Goal: Task Accomplishment & Management: Use online tool/utility

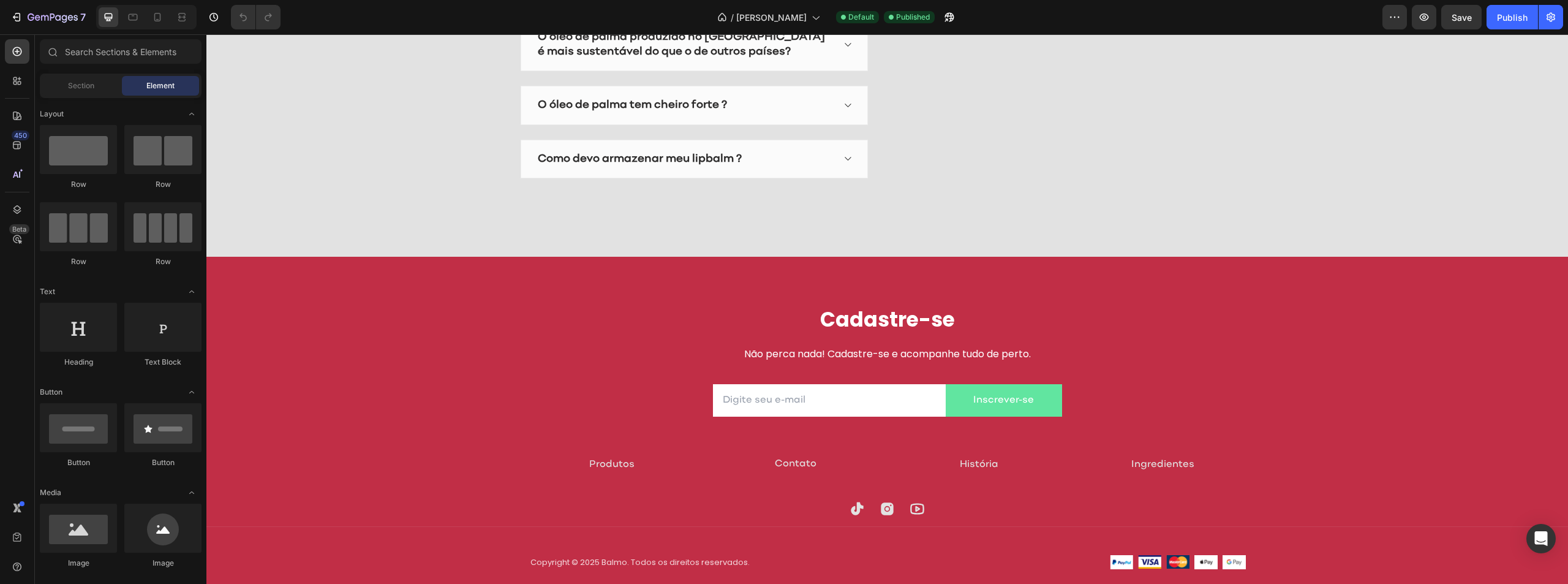
scroll to position [2665, 0]
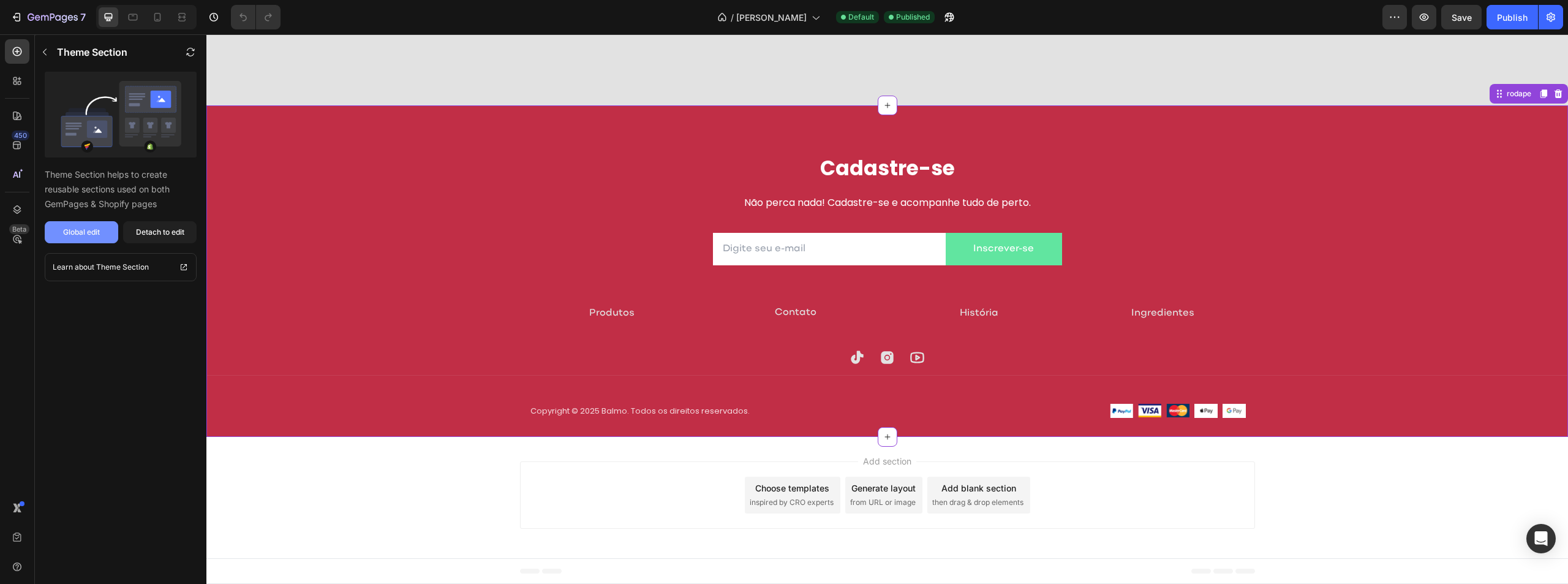
click at [75, 233] on div "Global edit" at bounding box center [82, 232] width 37 height 11
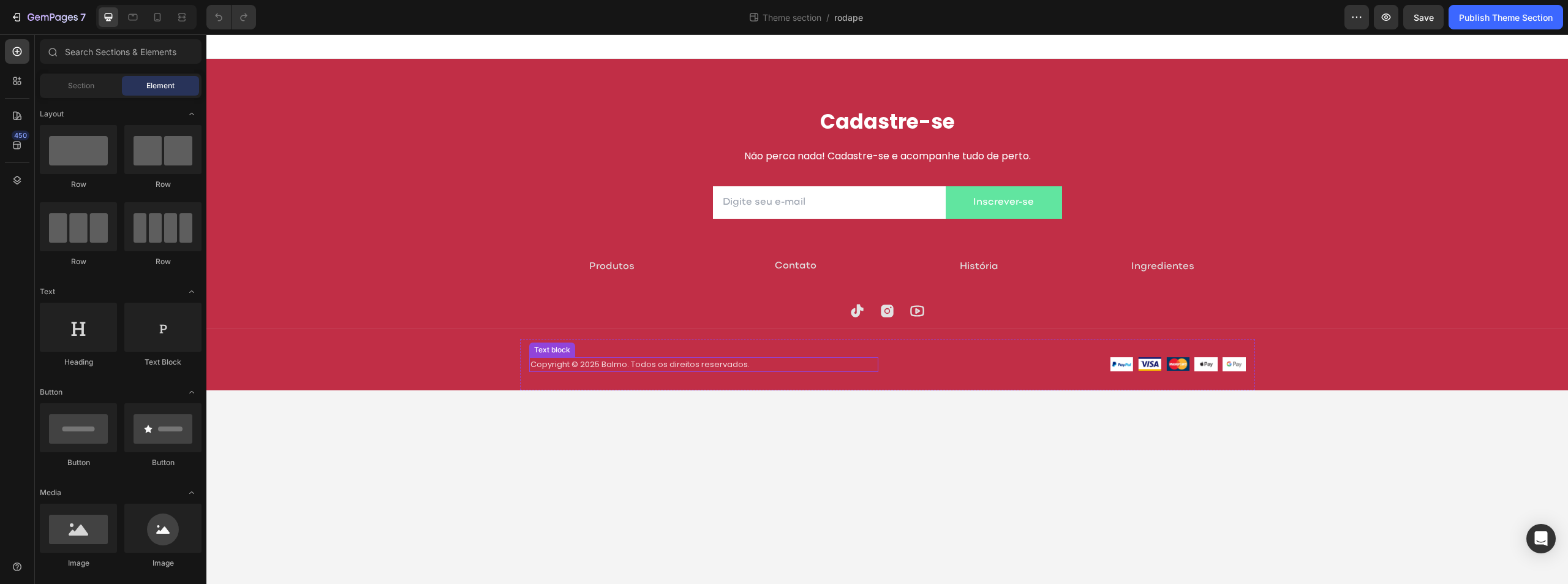
click at [776, 361] on p "Copyright © 2025 Balmo. Todos os direitos reservados." at bounding box center [704, 365] width 347 height 13
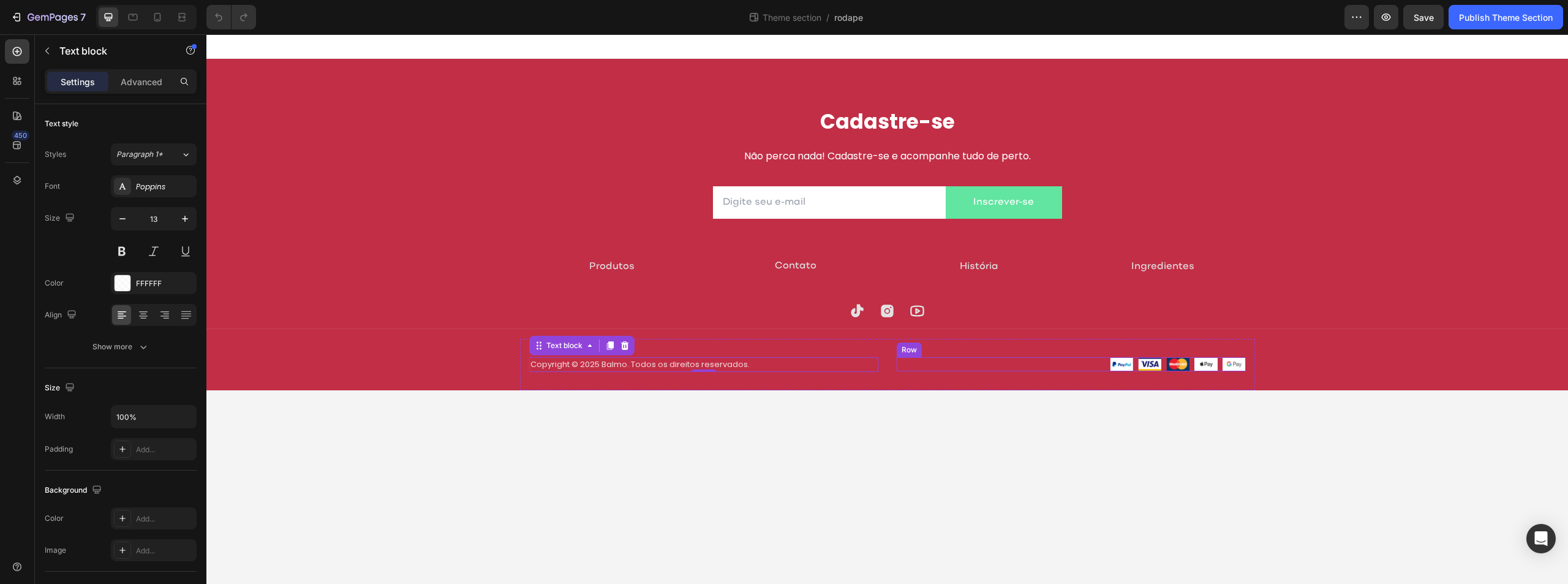
click at [911, 363] on div "Image Image Image Image Image Row" at bounding box center [1071, 364] width 349 height 14
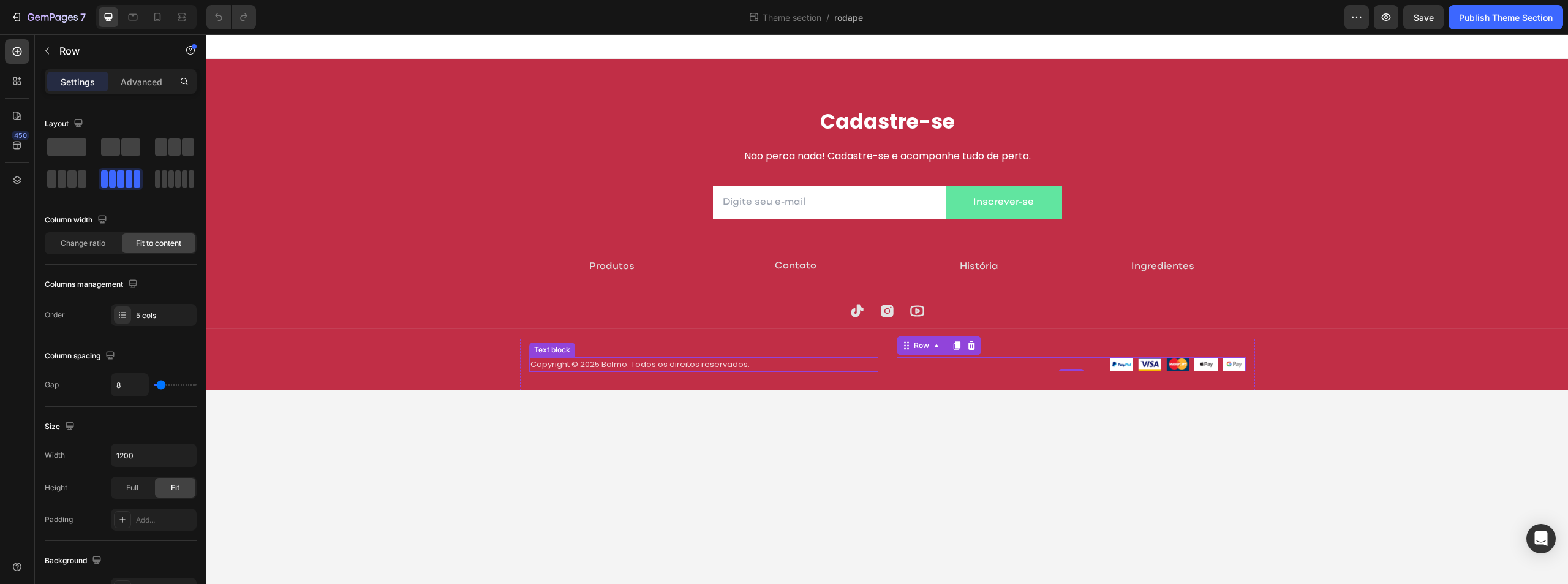
click at [860, 366] on p "Copyright © 2025 Balmo. Todos os direitos reservados." at bounding box center [704, 365] width 347 height 13
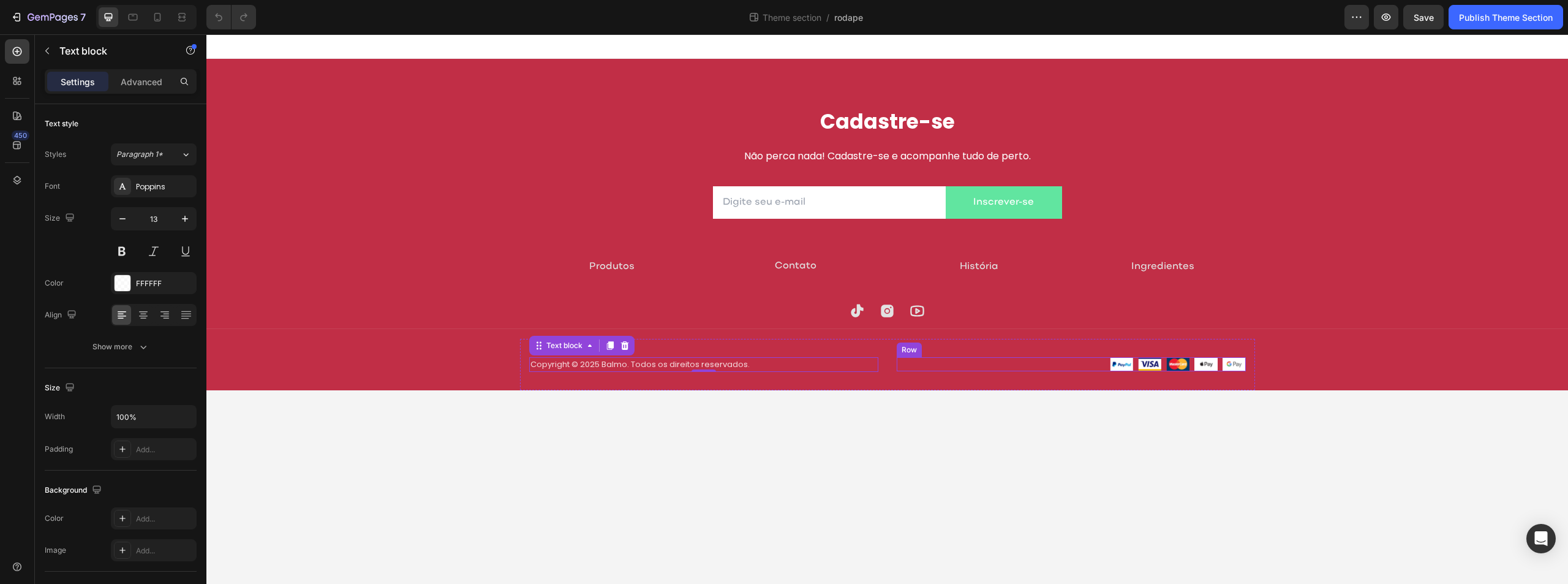
click at [897, 366] on div "Image Image Image Image Image Row" at bounding box center [1071, 364] width 349 height 14
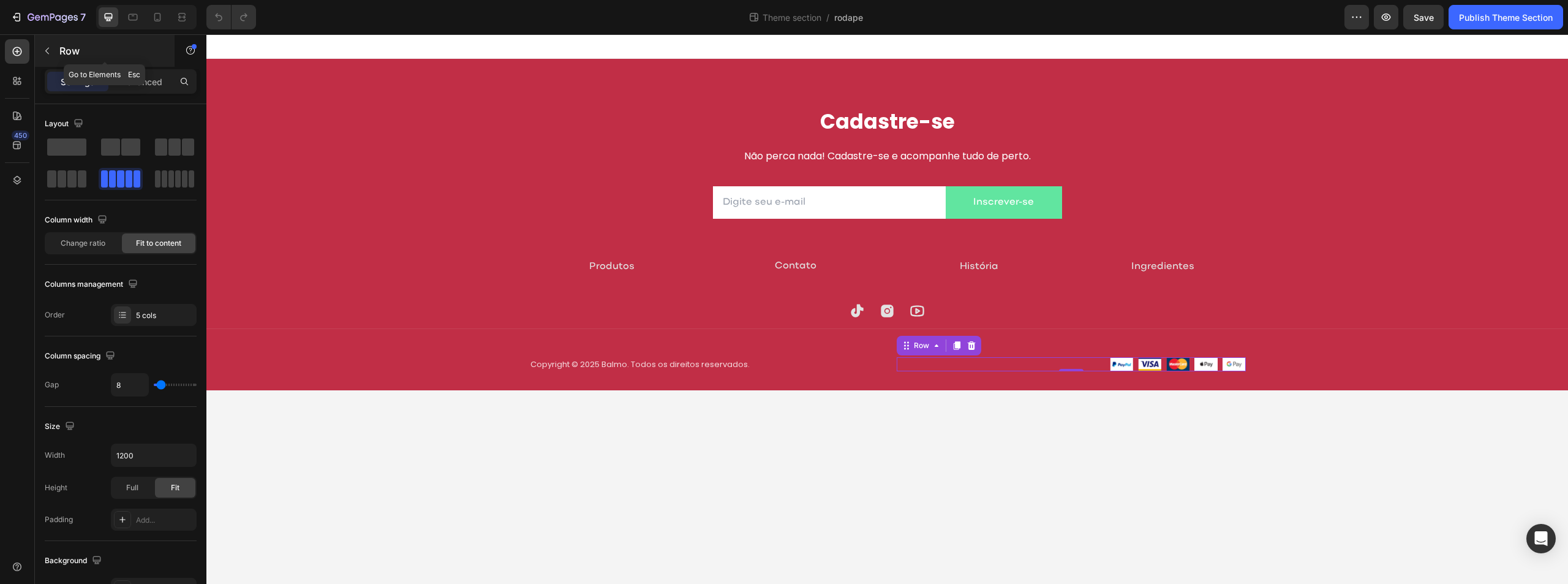
click at [48, 45] on button "button" at bounding box center [47, 51] width 19 height 19
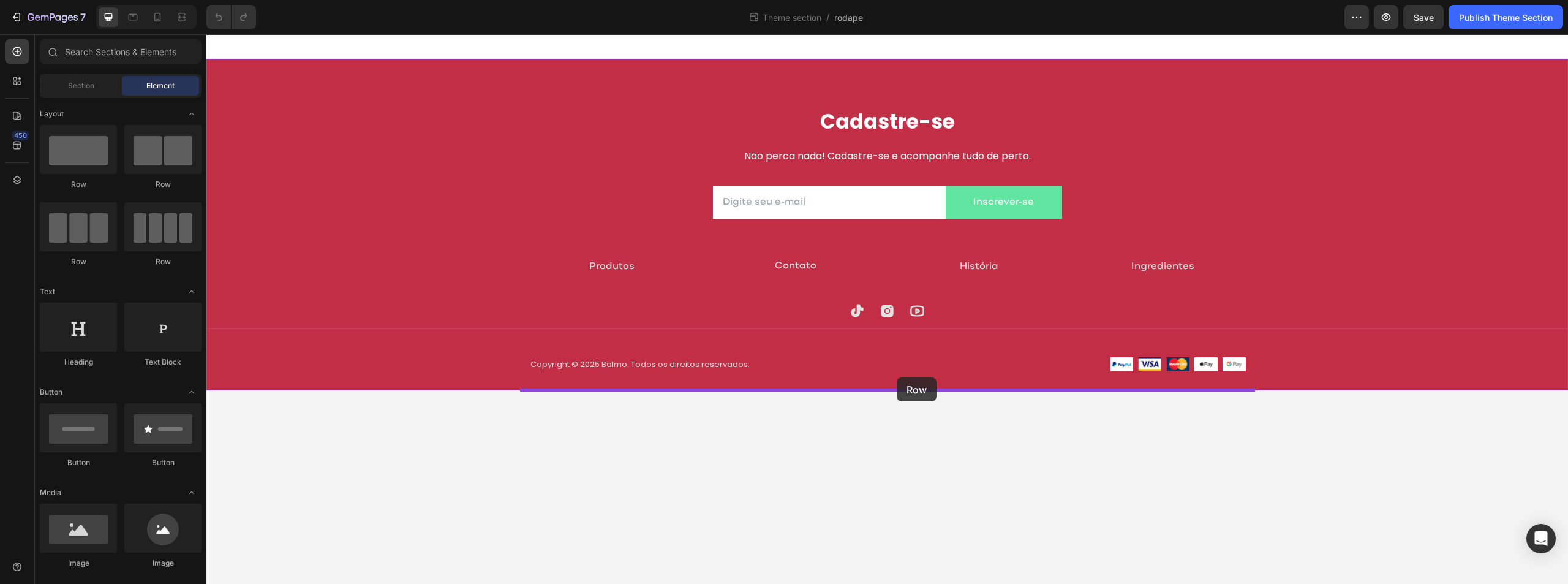
drag, startPoint x: 338, startPoint y: 214, endPoint x: 897, endPoint y: 377, distance: 582.3
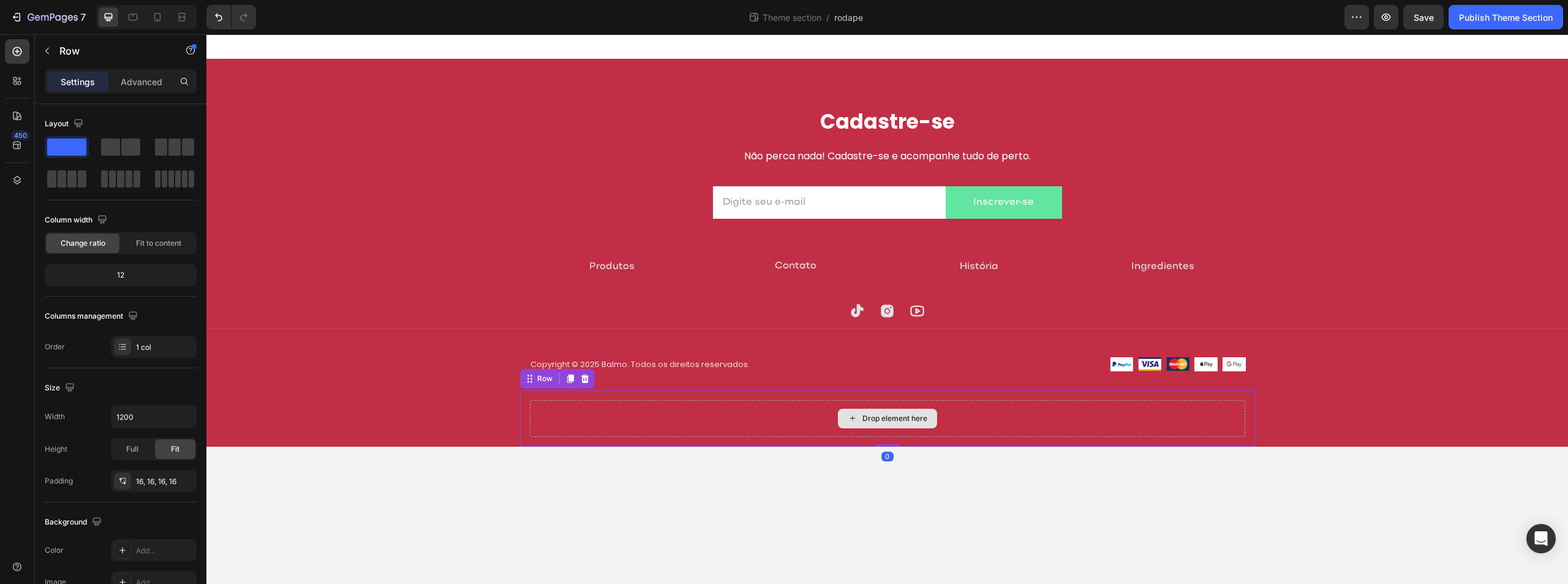
click at [780, 416] on div "Drop element here" at bounding box center [888, 419] width 716 height 37
click at [50, 55] on icon "button" at bounding box center [47, 51] width 10 height 10
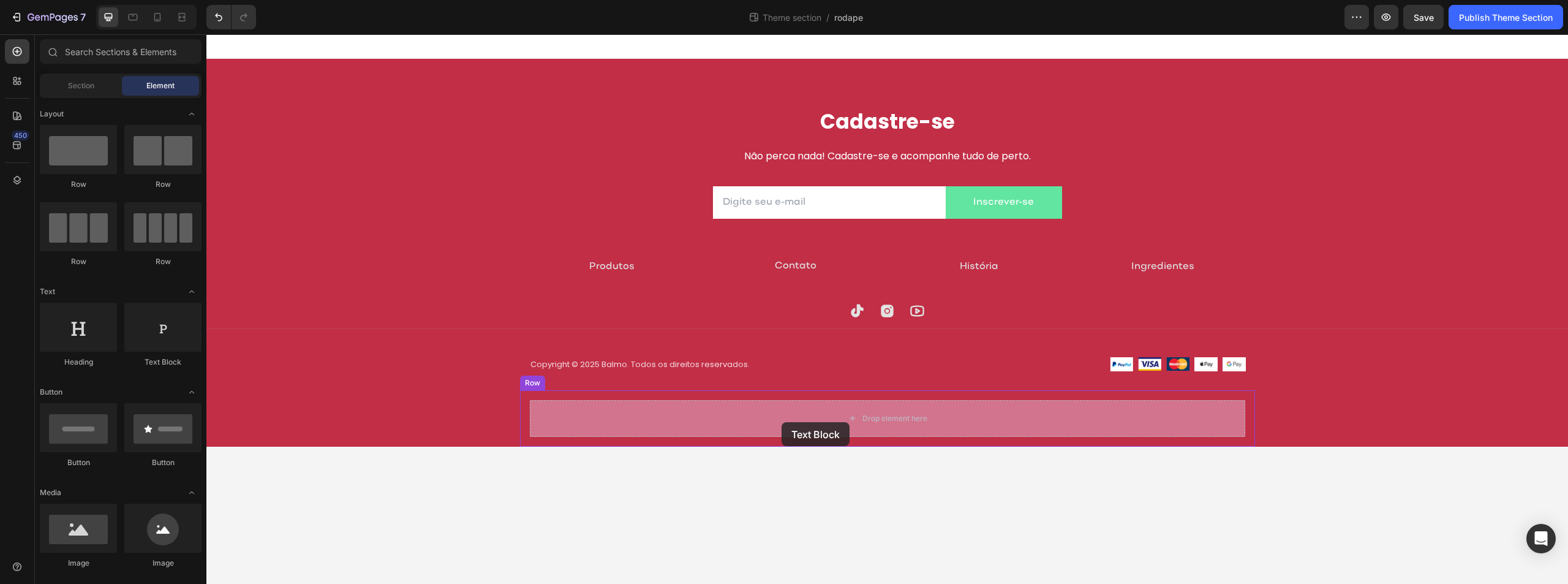
drag, startPoint x: 408, startPoint y: 380, endPoint x: 782, endPoint y: 422, distance: 376.4
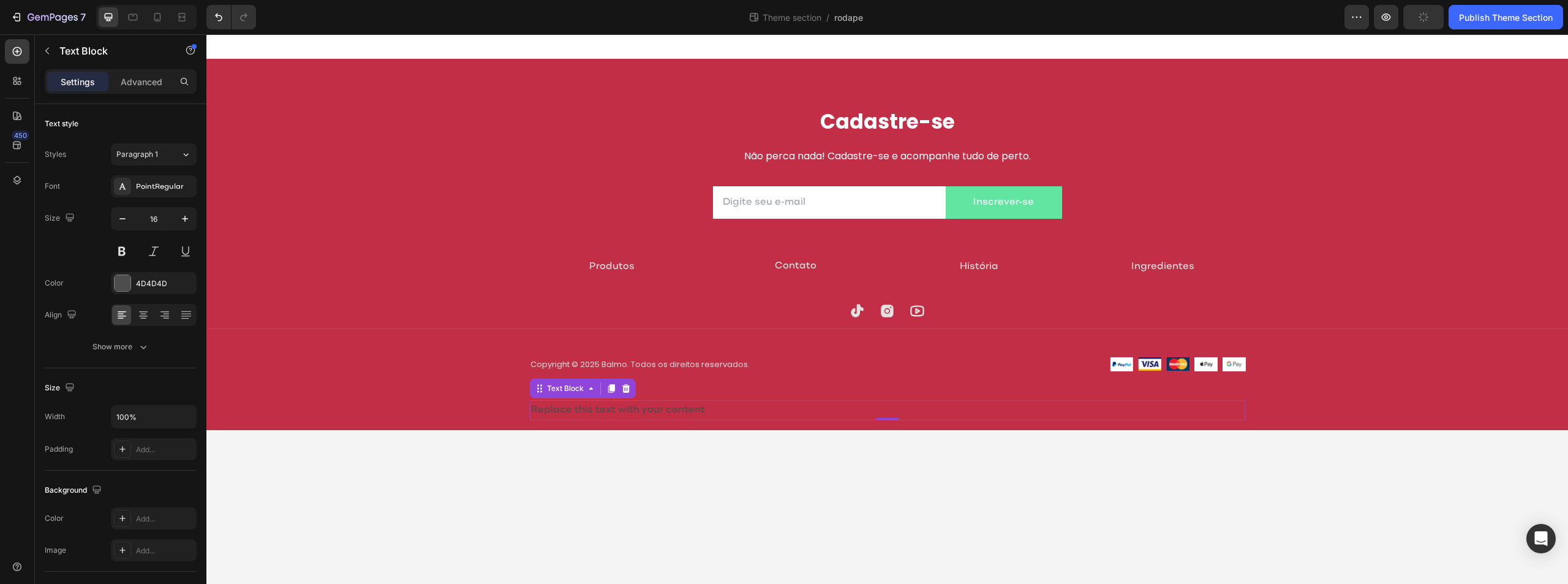
click at [877, 412] on div "Replace this text with your content" at bounding box center [888, 410] width 716 height 20
click at [880, 412] on p "Replace this text with your content" at bounding box center [887, 410] width 713 height 18
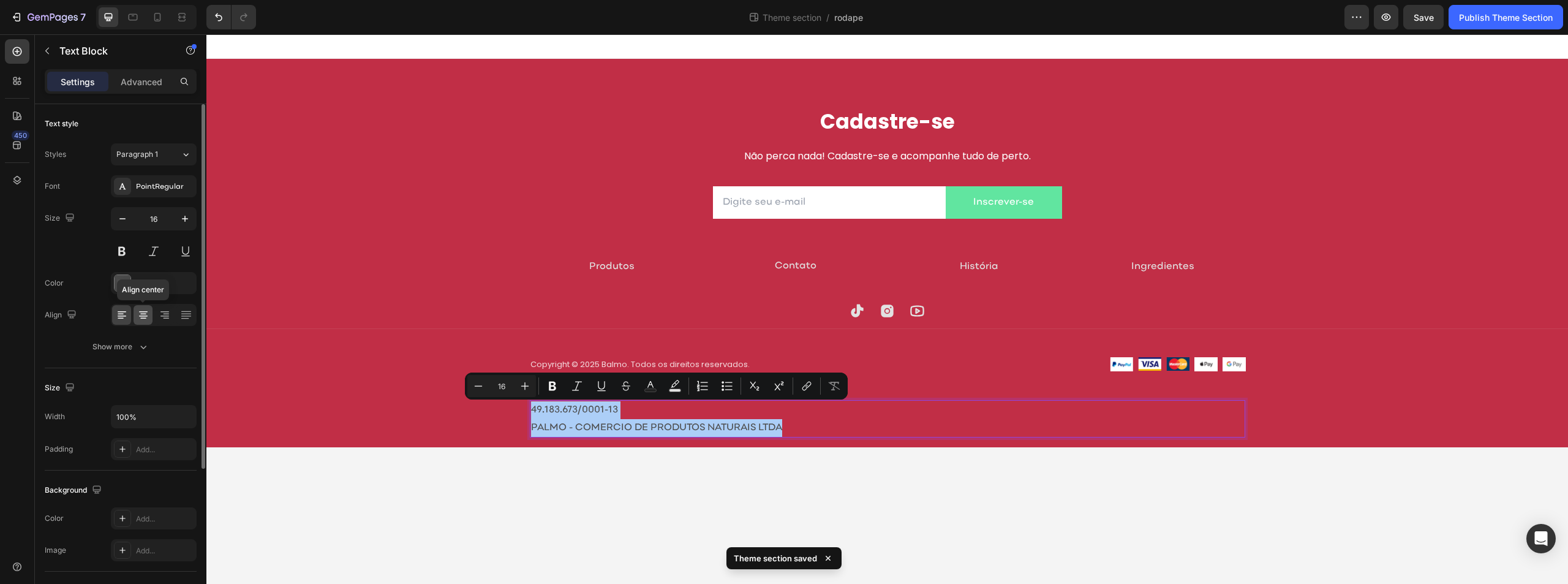
click at [143, 319] on icon at bounding box center [143, 315] width 13 height 13
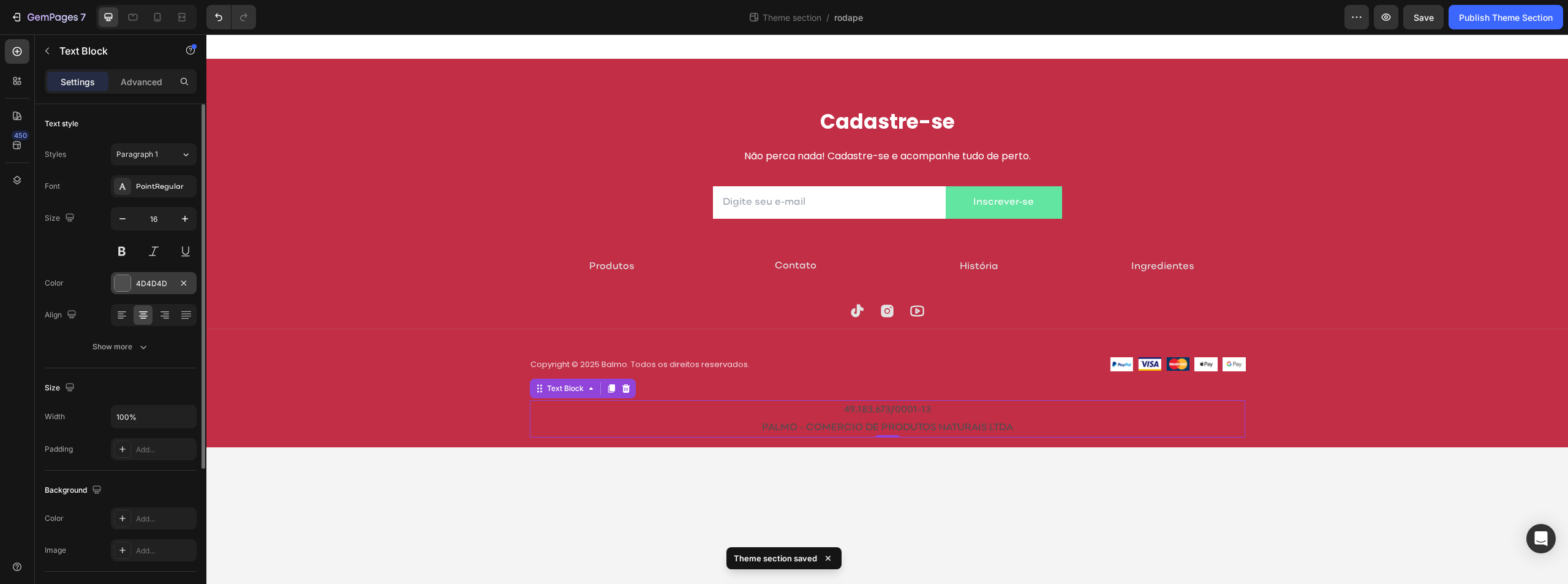
click at [122, 282] on div at bounding box center [122, 282] width 16 height 16
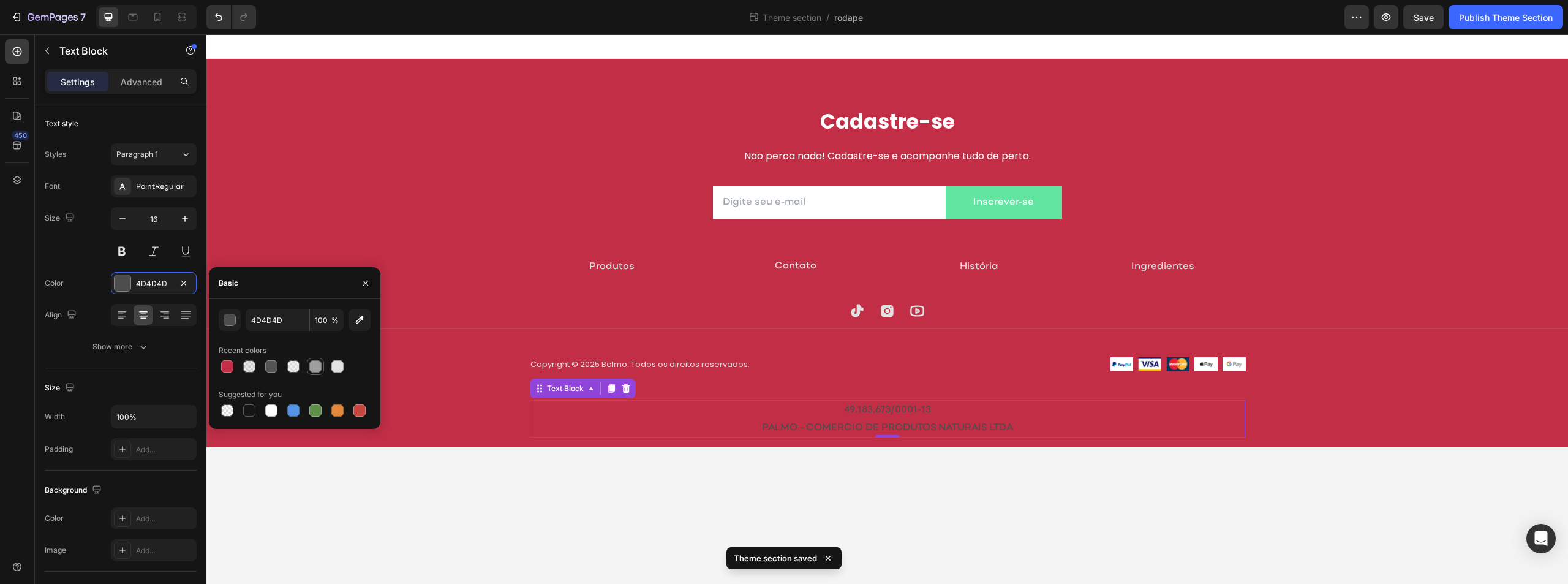
drag, startPoint x: 336, startPoint y: 367, endPoint x: 338, endPoint y: 358, distance: 9.2
click at [336, 366] on div at bounding box center [337, 366] width 13 height 13
type input "E2E2E2"
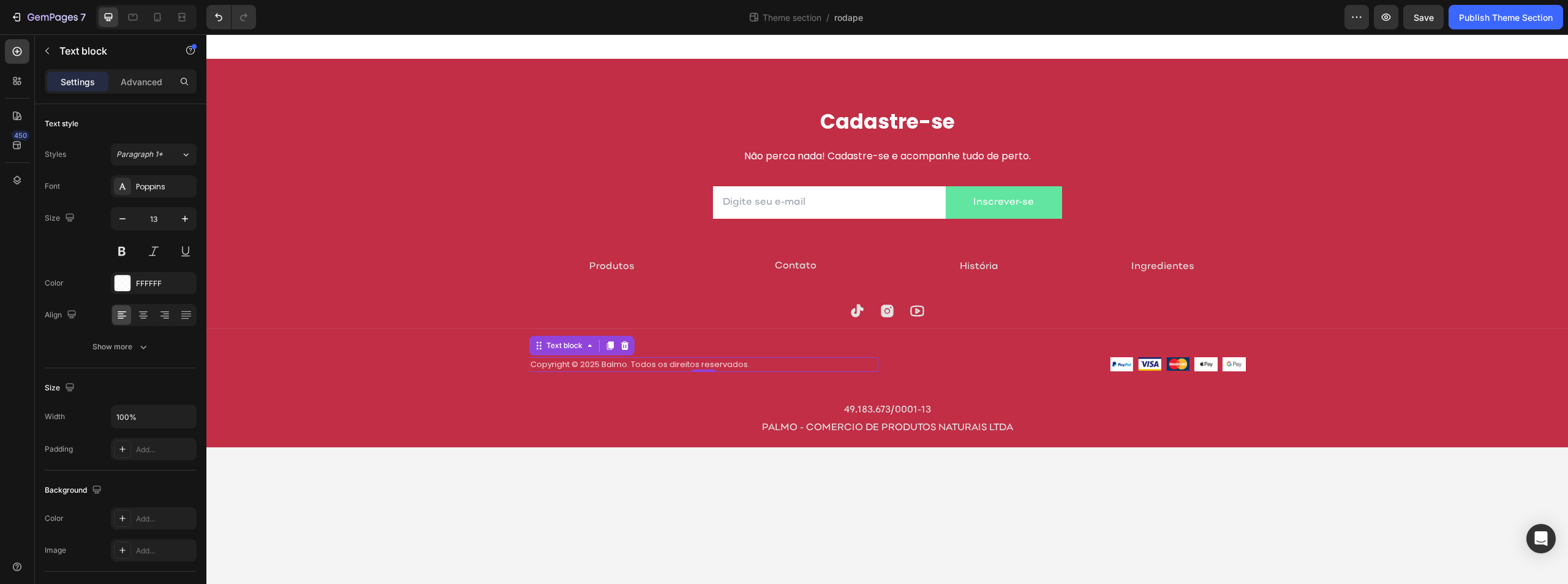
click at [616, 363] on p "Copyright © 2025 Balmo. Todos os direitos reservados." at bounding box center [704, 365] width 347 height 13
click at [783, 410] on p "49.183.673/0001-13 PALMO - COMERCIO DE PRODUTOS NATURAIS LTDA" at bounding box center [887, 419] width 713 height 36
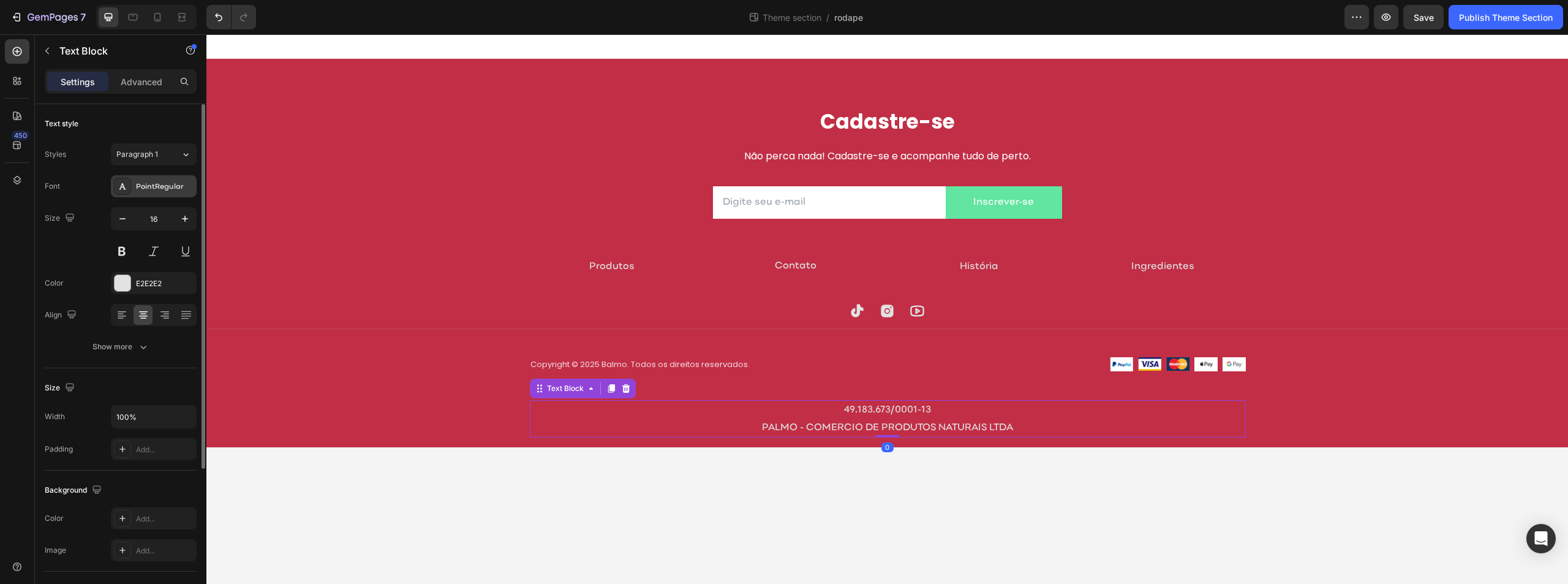
click at [156, 187] on div "PointRegular" at bounding box center [165, 186] width 58 height 11
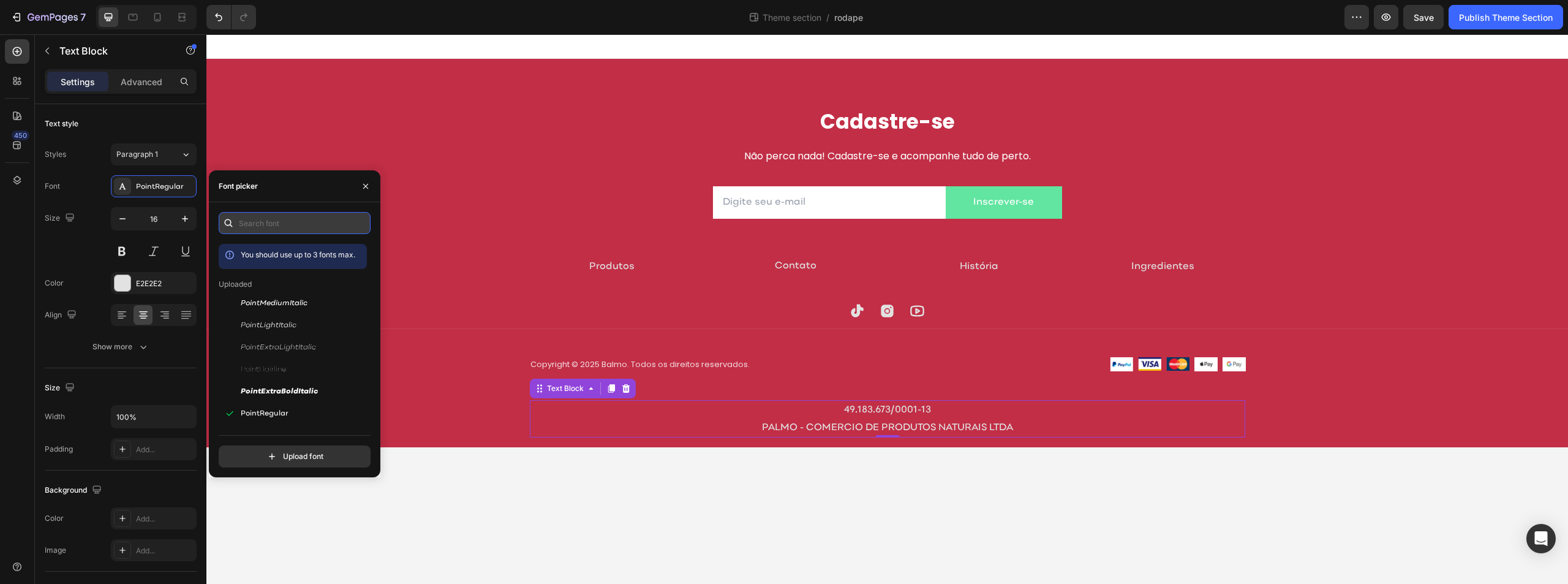
click at [296, 222] on input "text" at bounding box center [295, 223] width 152 height 22
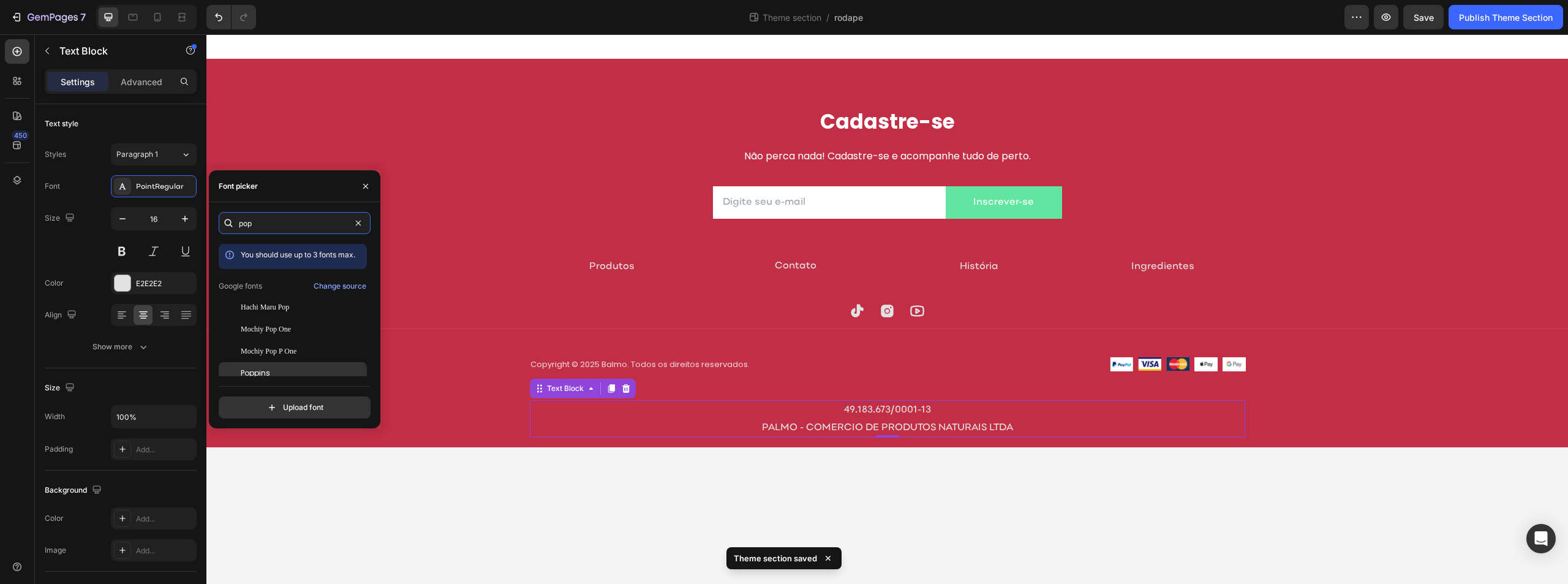
type input "pop"
click at [249, 373] on span "Poppins" at bounding box center [255, 373] width 30 height 11
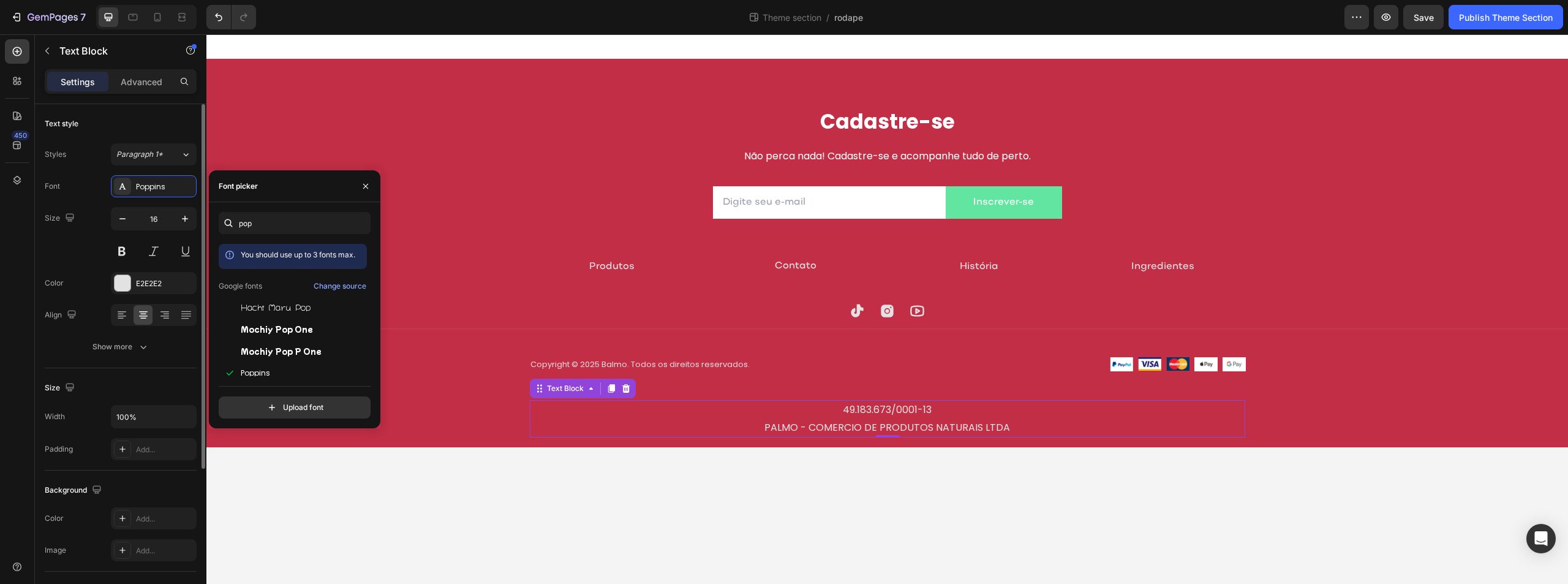
click at [105, 205] on div "Font Poppins Size 16 Color E2E2E2 Align Show more" at bounding box center [120, 267] width 152 height 183
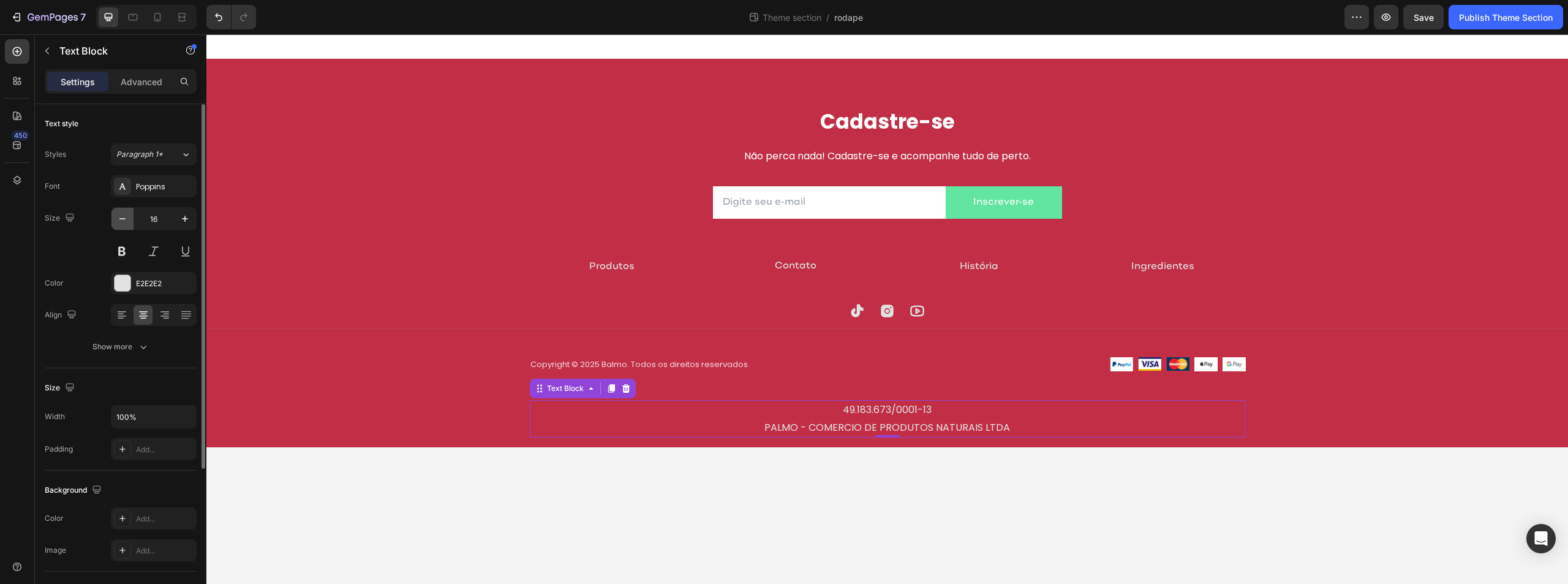
click at [126, 227] on button "button" at bounding box center [122, 219] width 22 height 22
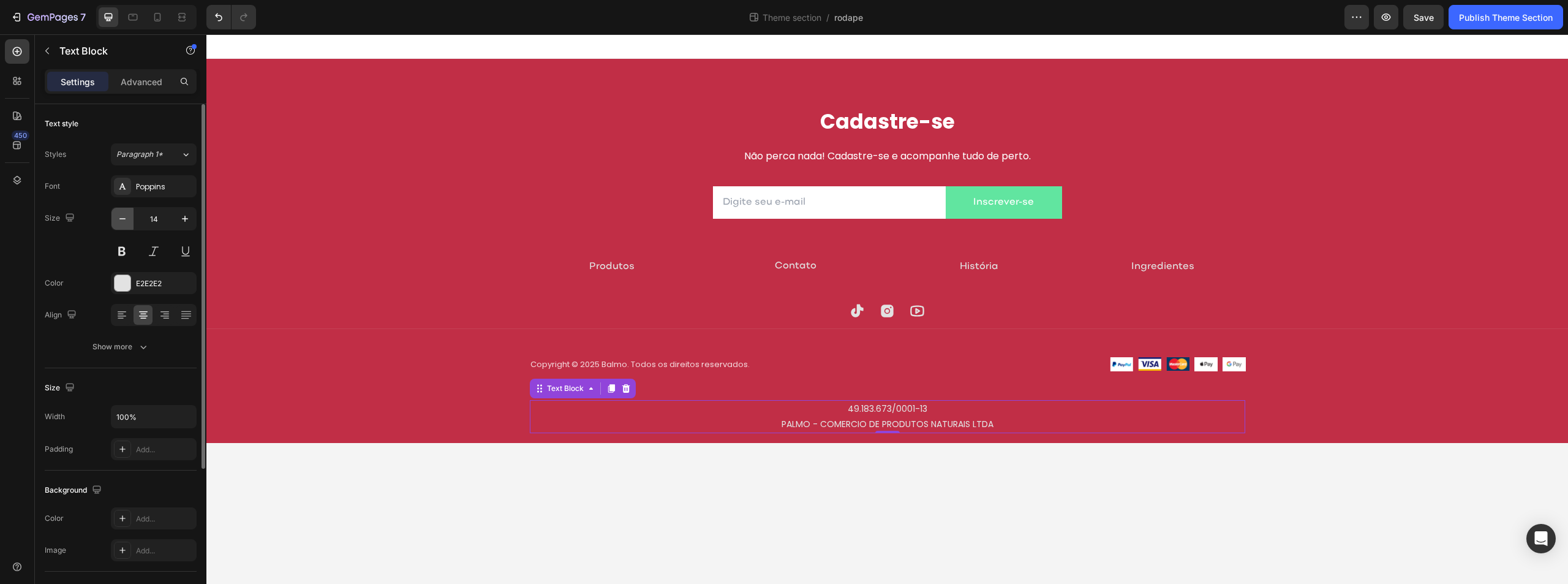
click at [126, 227] on button "button" at bounding box center [122, 219] width 22 height 22
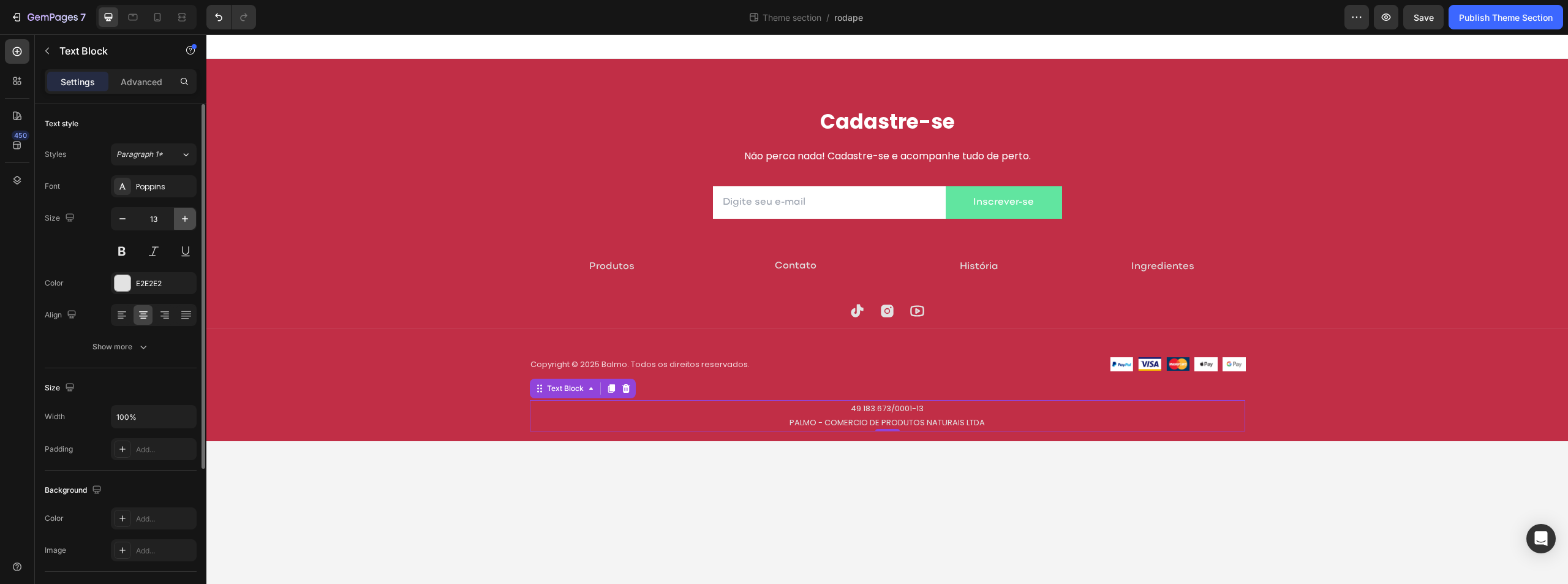
click at [190, 225] on button "button" at bounding box center [185, 219] width 22 height 22
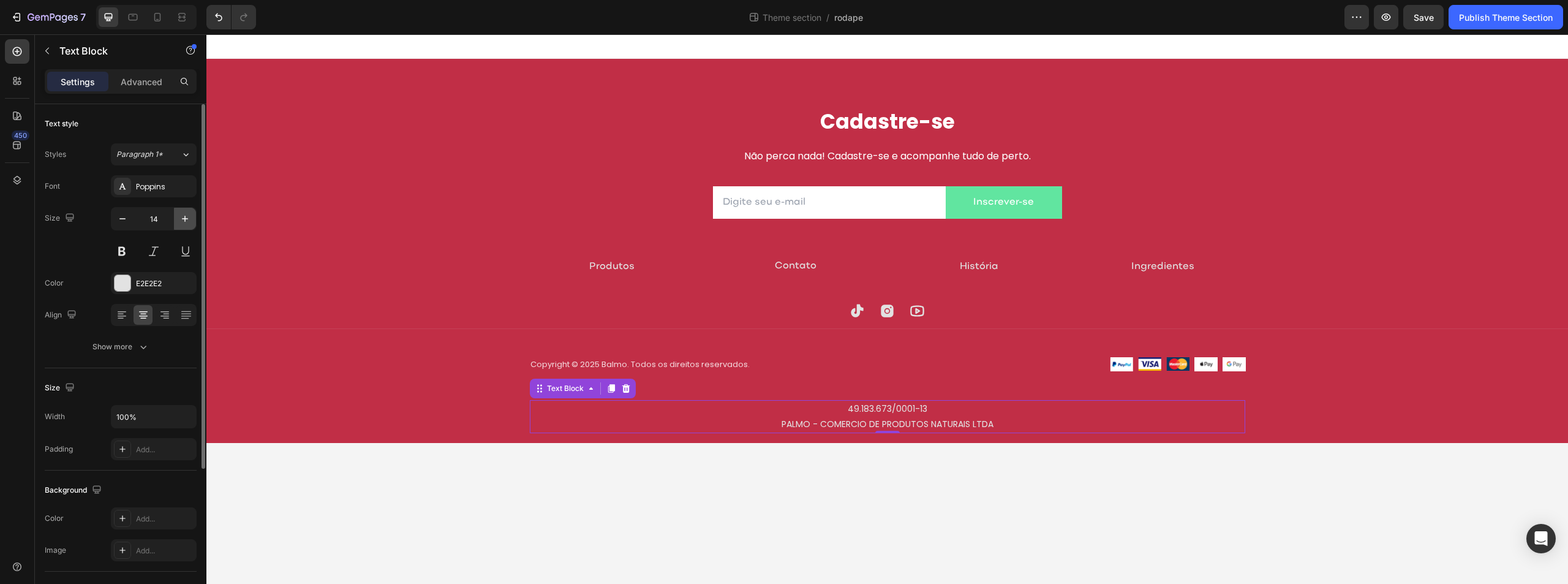
click at [190, 225] on button "button" at bounding box center [185, 219] width 22 height 22
type input "15"
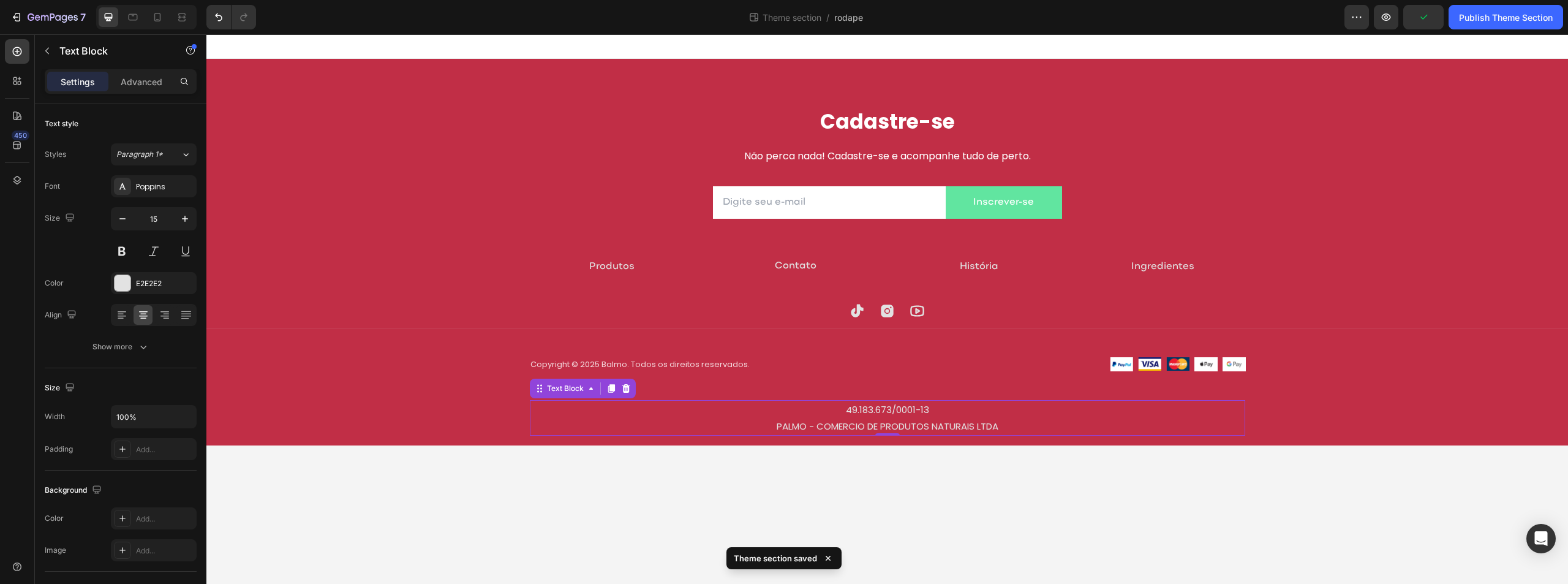
click at [1065, 478] on body "Cadastre-se Heading Não perca nada! Cadastre-se e acompanhe tudo de perto. Text…" at bounding box center [887, 309] width 1362 height 550
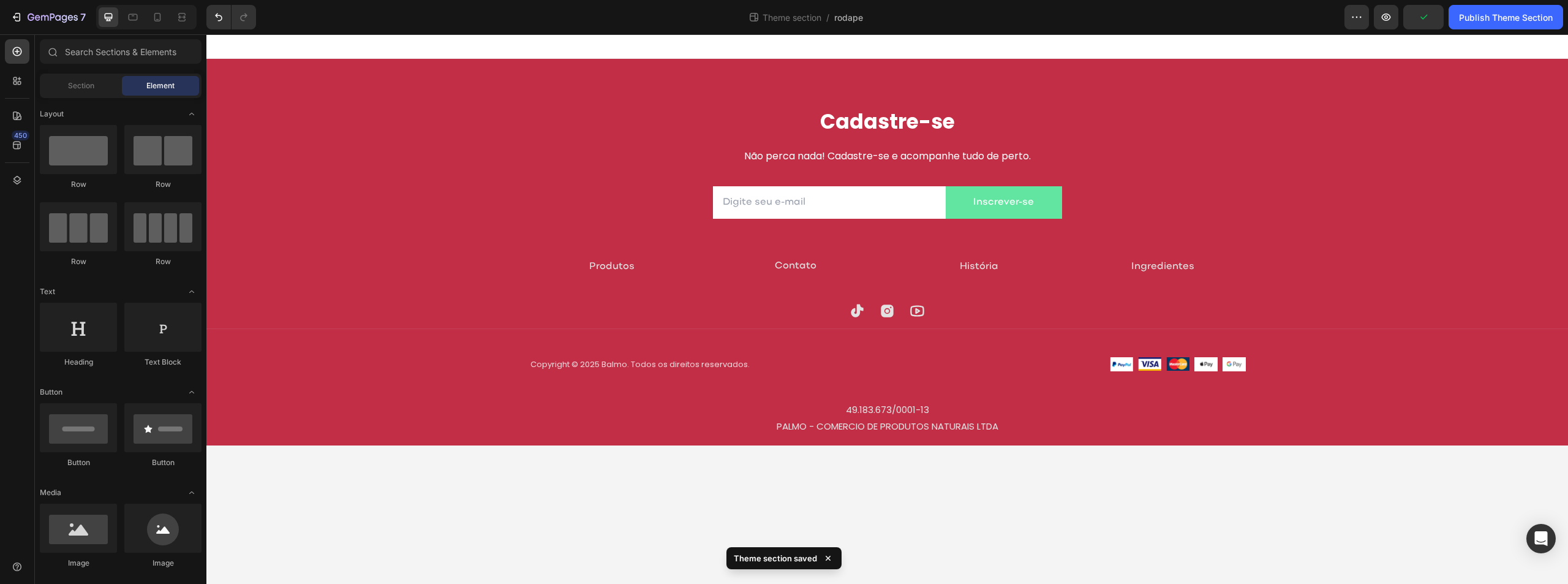
click at [1287, 430] on div "Cadastre-se Heading Não perca nada! Cadastre-se e acompanhe tudo de perto. Text…" at bounding box center [887, 276] width 1362 height 338
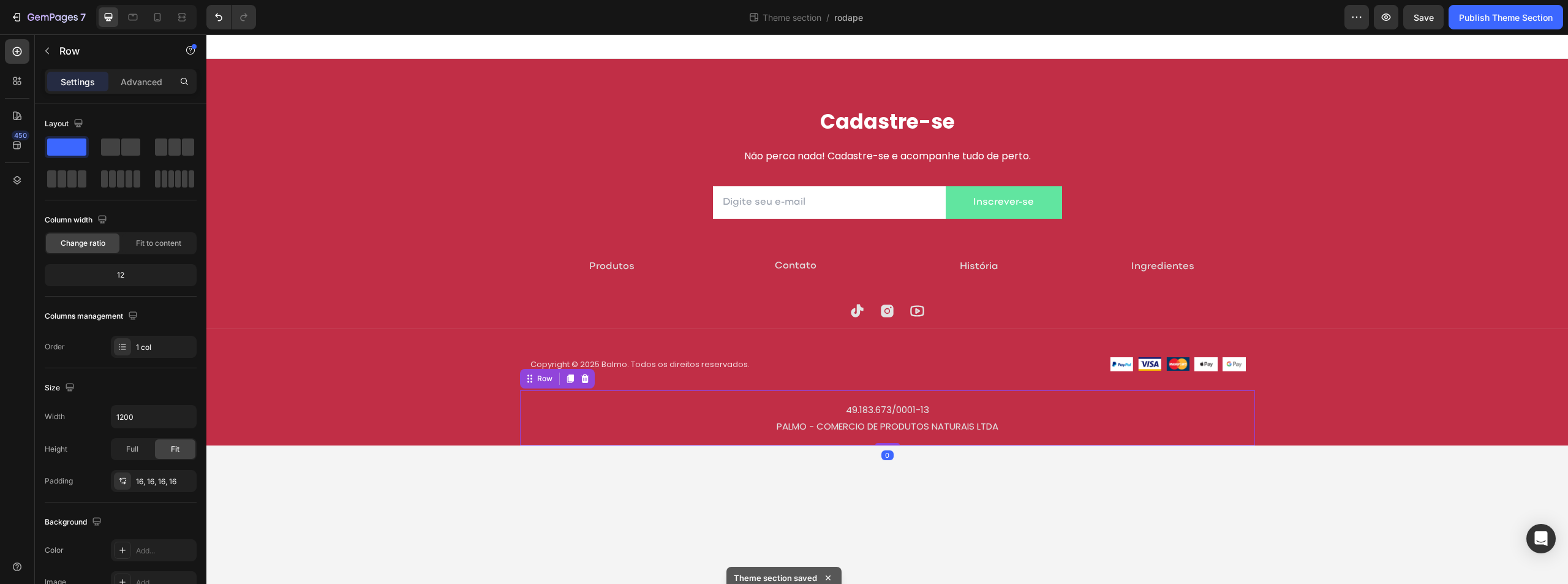
click at [958, 440] on div "49.183.673/0001-13 PALMO - COMERCIO DE PRODUTOS NATURAIS LTDA Text Block Row 0" at bounding box center [887, 418] width 735 height 55
click at [929, 419] on p "49.183.673/0001-13 PALMO - COMERCIO DE PRODUTOS NATURAIS LTDA" at bounding box center [887, 418] width 713 height 33
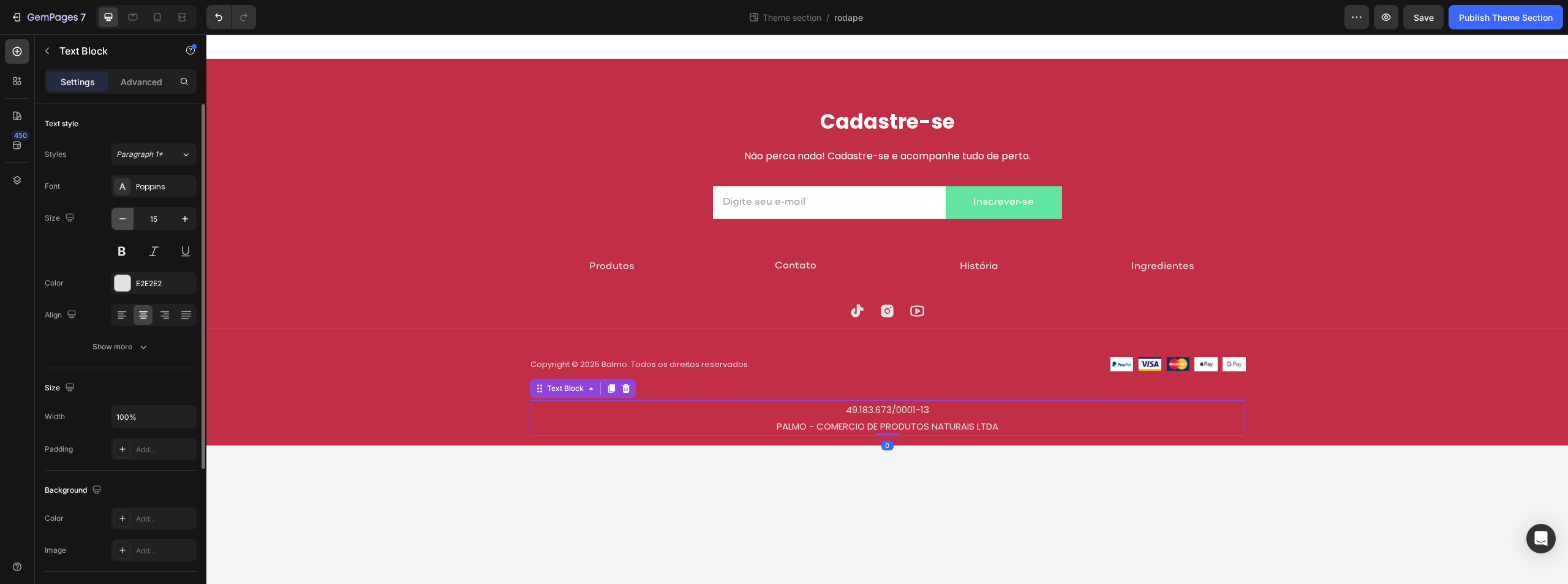
click at [124, 216] on icon "button" at bounding box center [122, 218] width 13 height 13
type input "14"
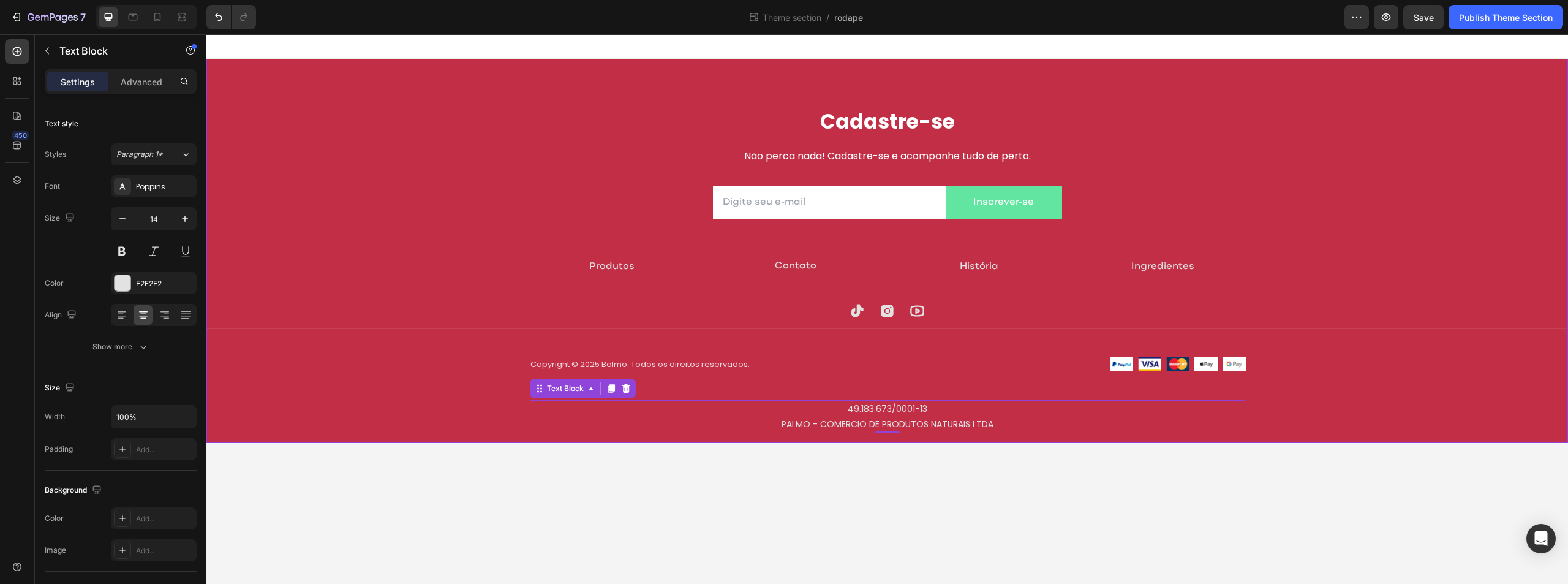
click at [1361, 425] on div "Cadastre-se Heading Não perca nada! Cadastre-se e acompanhe tudo de perto. Text…" at bounding box center [887, 275] width 1362 height 335
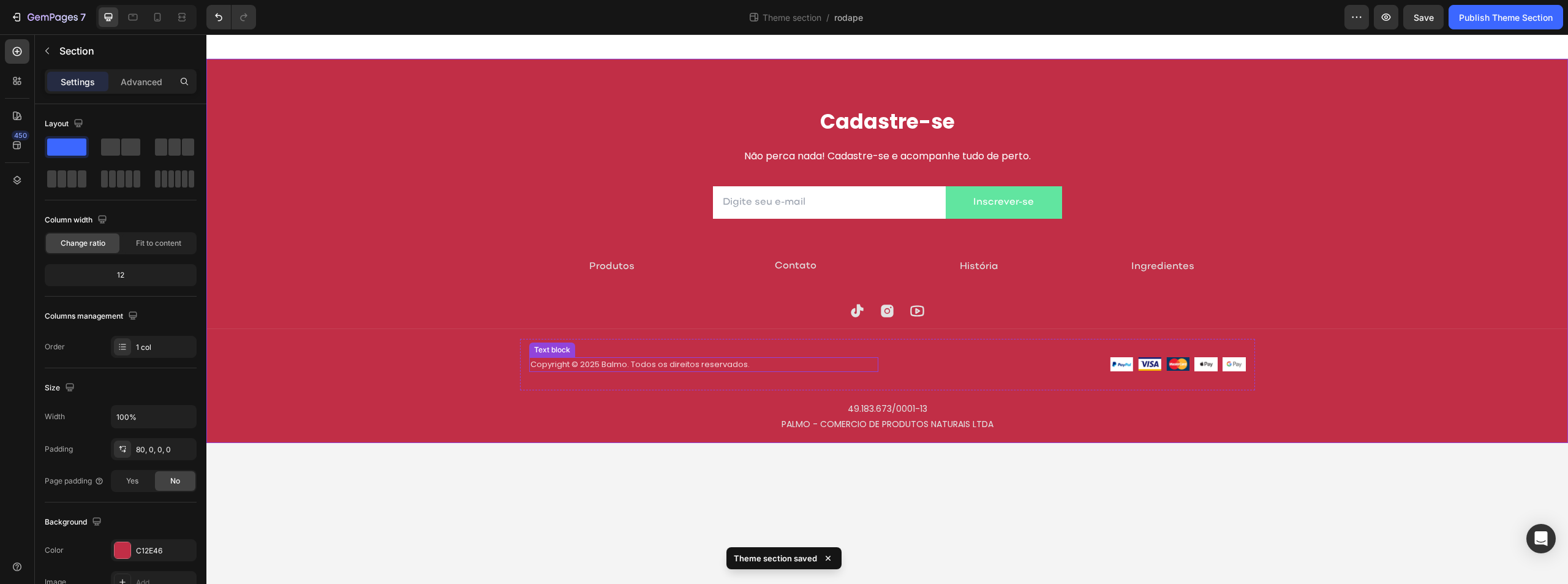
click at [702, 363] on p "Copyright © 2025 Balmo. Todos os direitos reservados." at bounding box center [704, 365] width 347 height 13
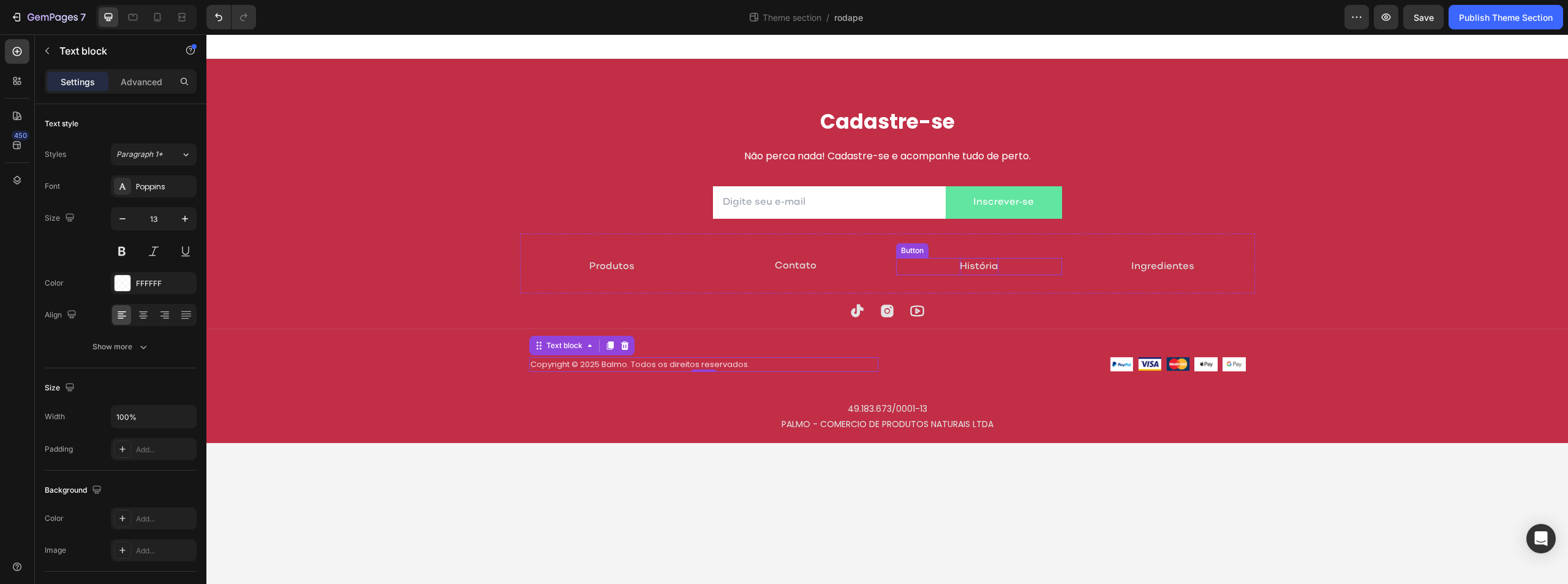
click at [967, 270] on p "História" at bounding box center [979, 267] width 39 height 18
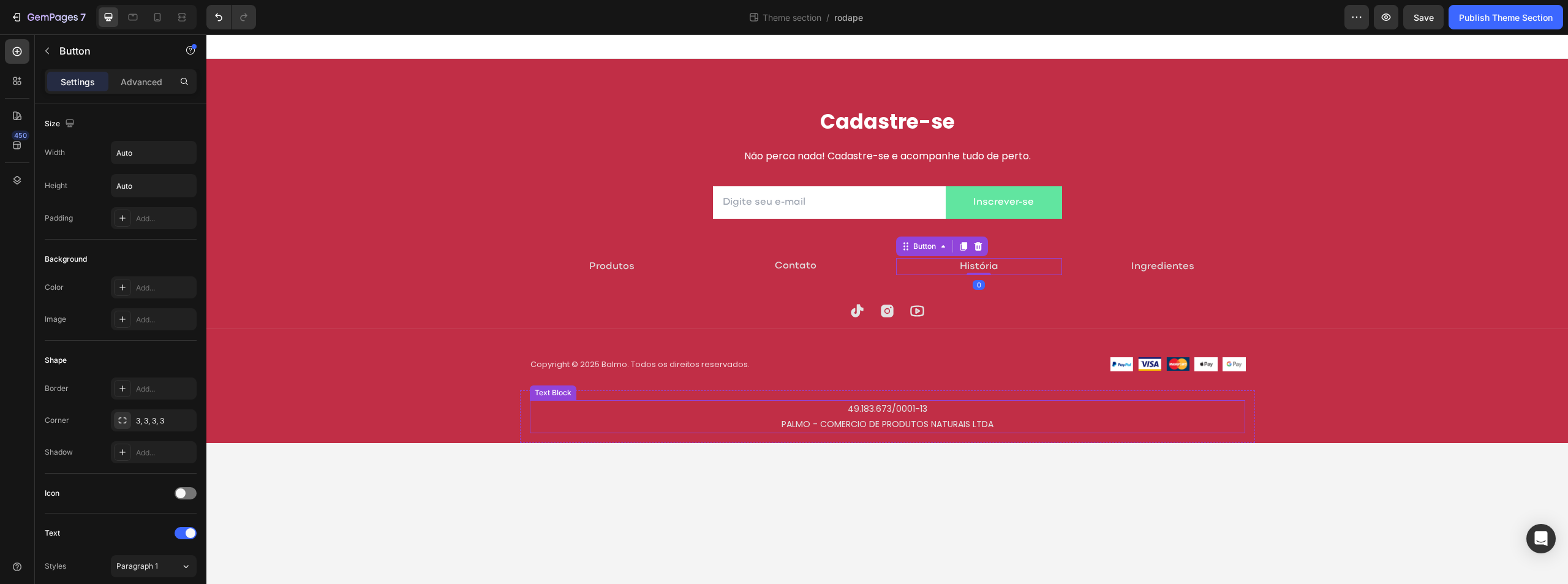
click at [915, 432] on p "49.183.673/0001-13 PALMO - COMERCIO DE PRODUTOS NATURAIS LTDA" at bounding box center [887, 416] width 713 height 30
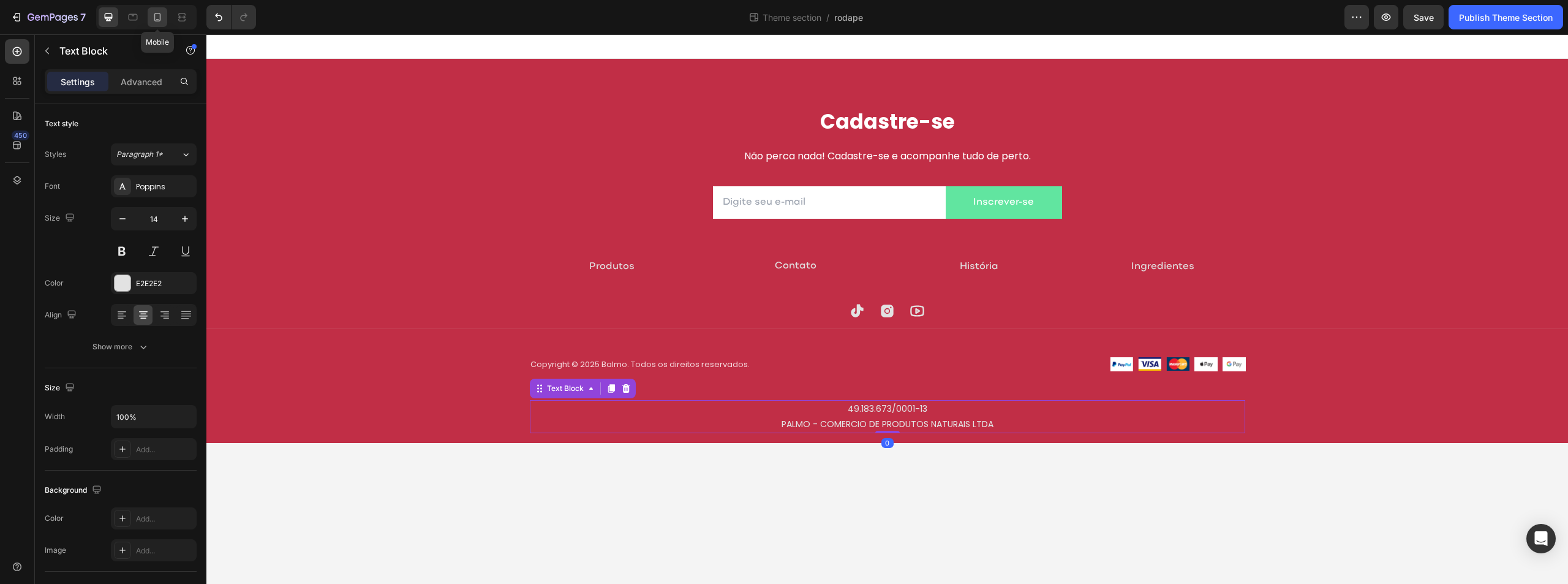
click at [156, 19] on icon at bounding box center [157, 17] width 13 height 13
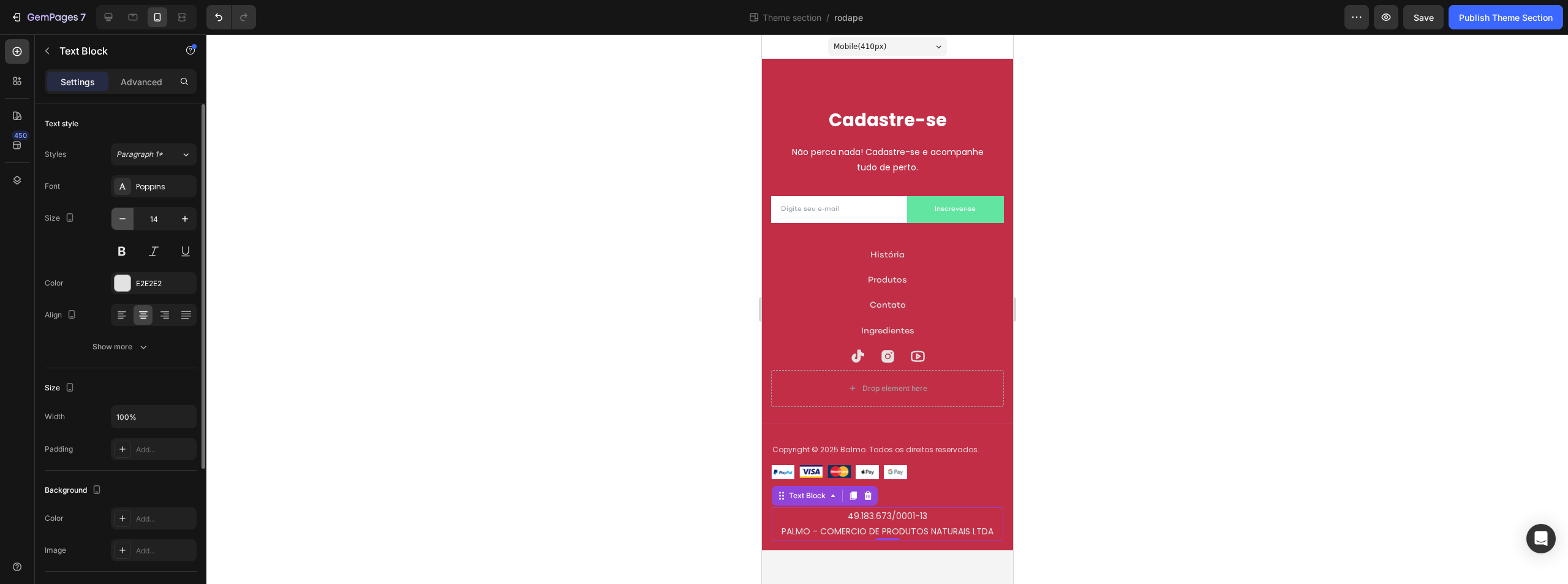
click at [131, 219] on button "button" at bounding box center [122, 219] width 22 height 22
type input "12"
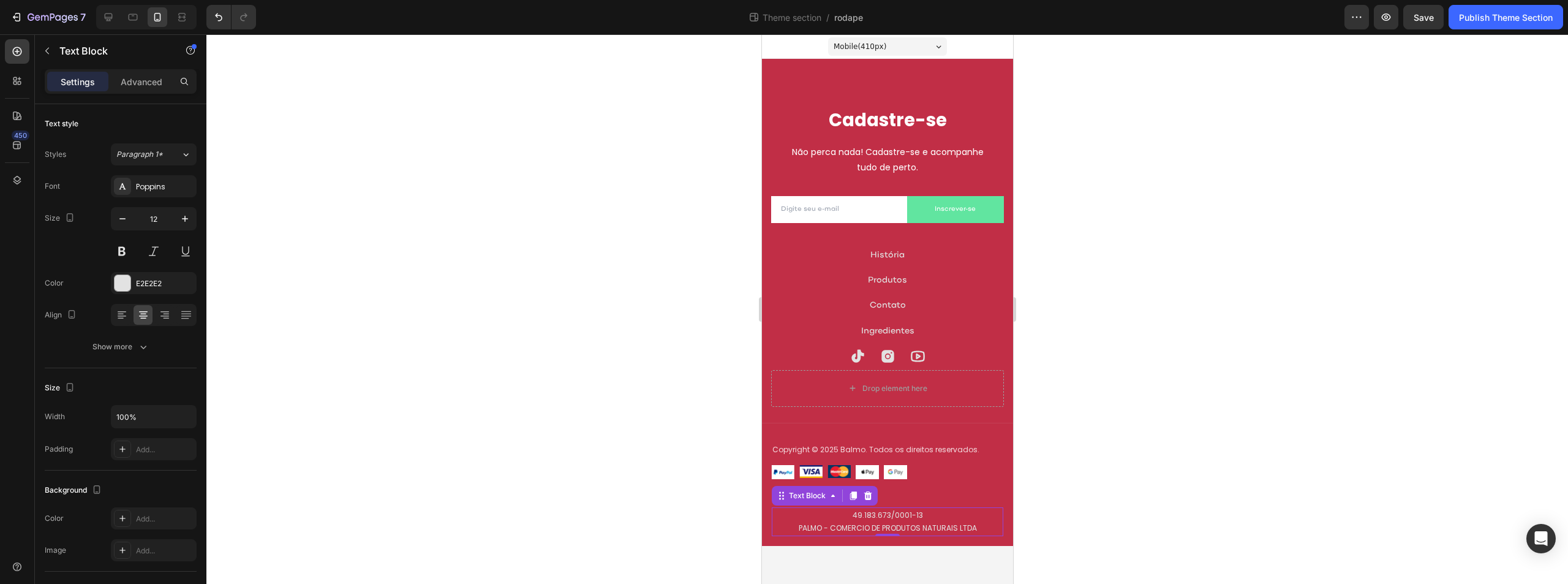
click at [1135, 373] on div at bounding box center [887, 309] width 1362 height 550
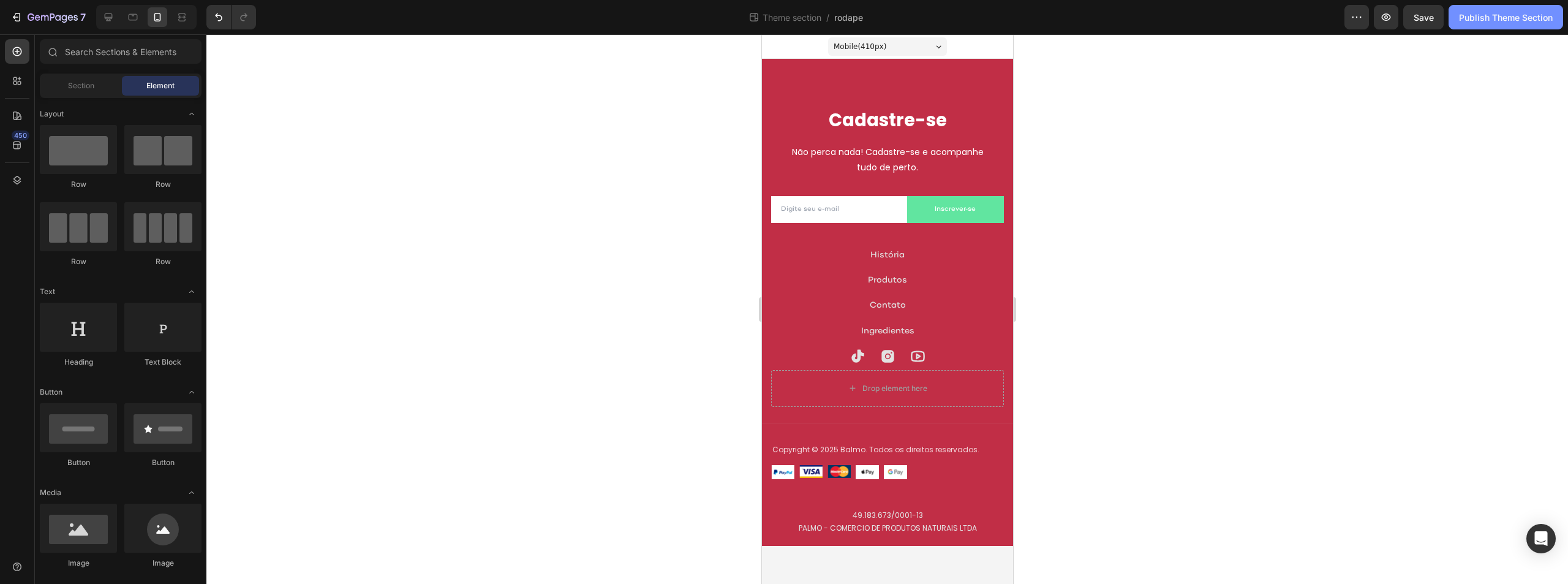
click at [1517, 13] on div "Publish Theme Section" at bounding box center [1506, 17] width 94 height 13
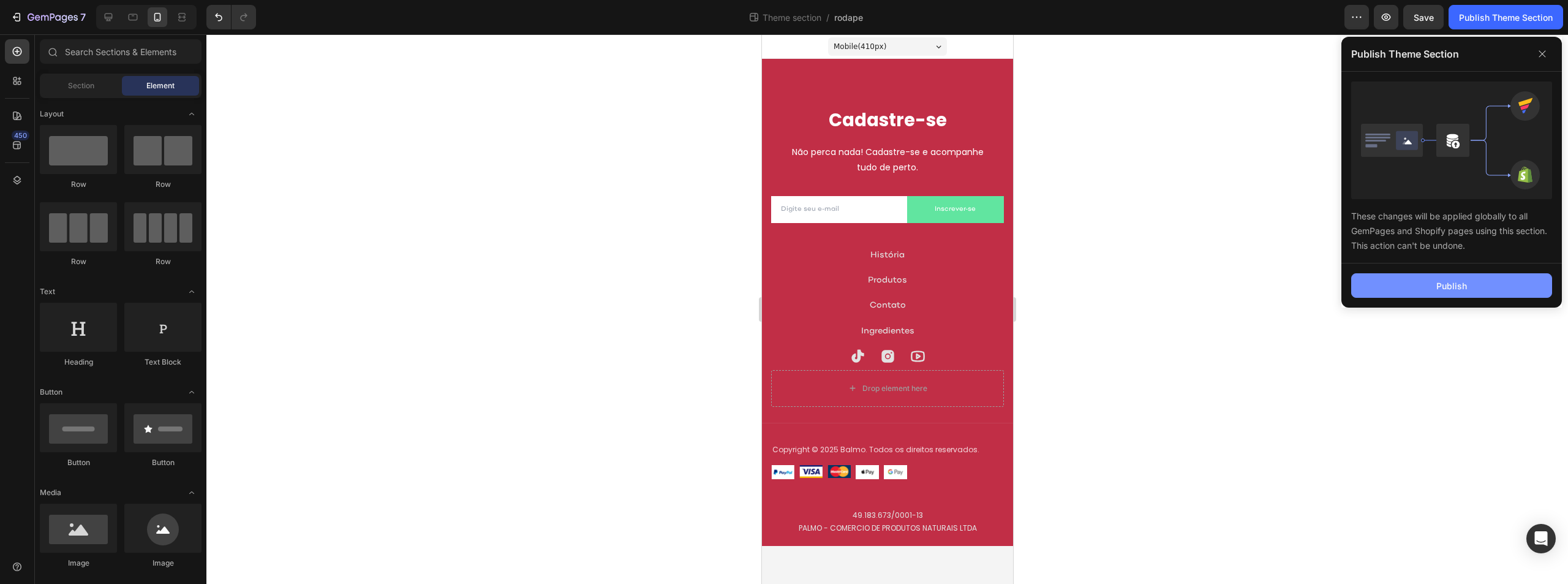
click at [1431, 289] on button "Publish" at bounding box center [1451, 285] width 201 height 25
